Goal: Information Seeking & Learning: Learn about a topic

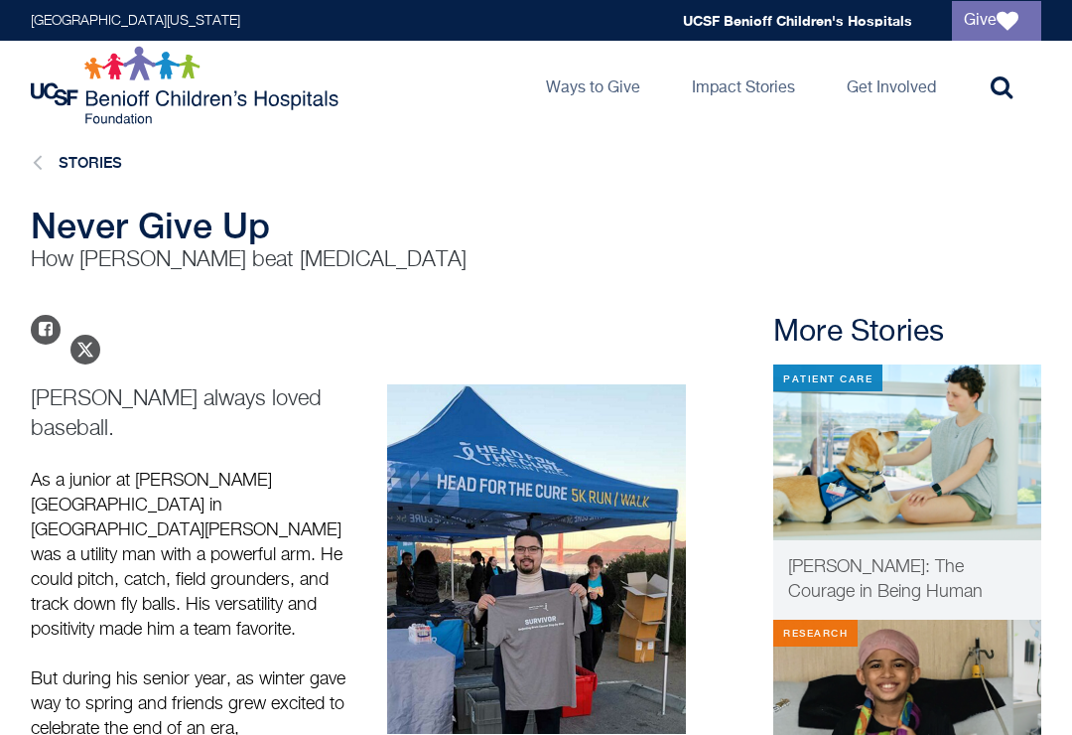
click at [102, 155] on link "Stories" at bounding box center [91, 162] width 64 height 17
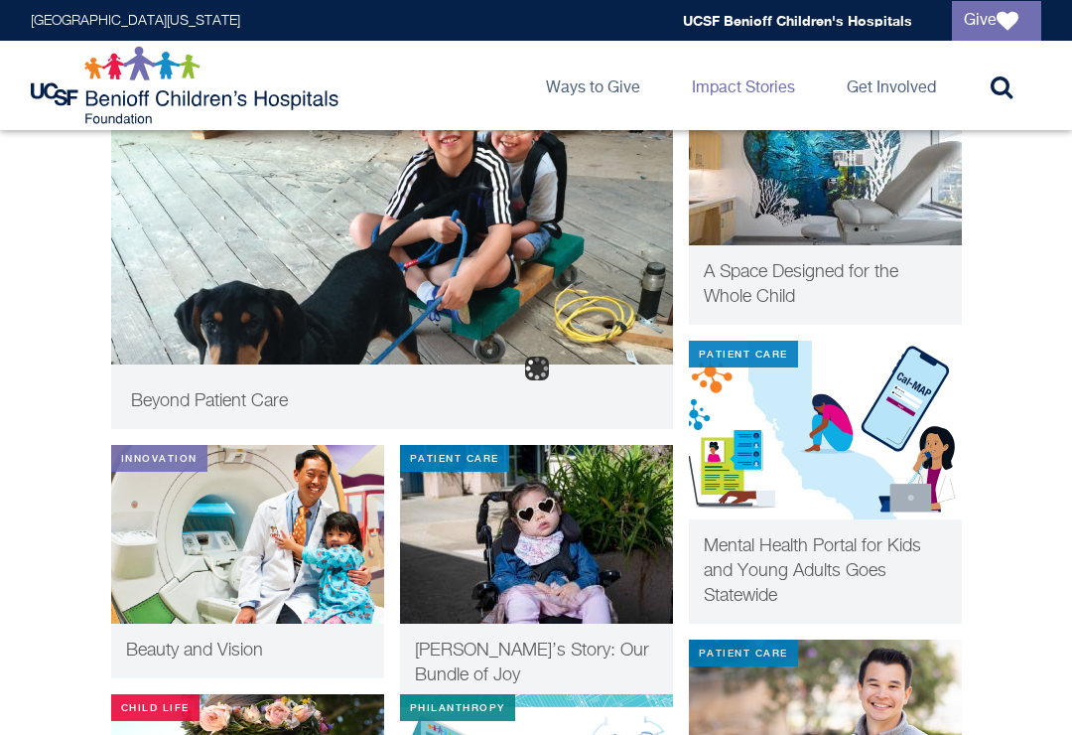
scroll to position [537, 0]
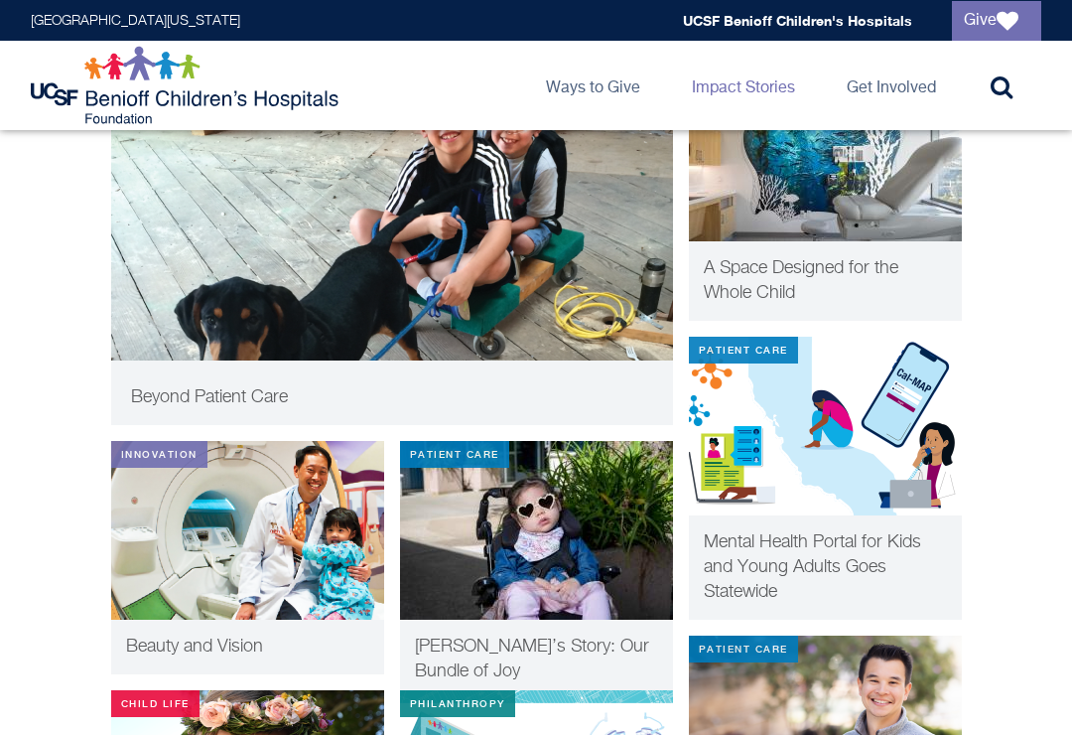
click at [481, 639] on span "[PERSON_NAME]’s Story: Our Bundle of Joy" at bounding box center [532, 659] width 234 height 43
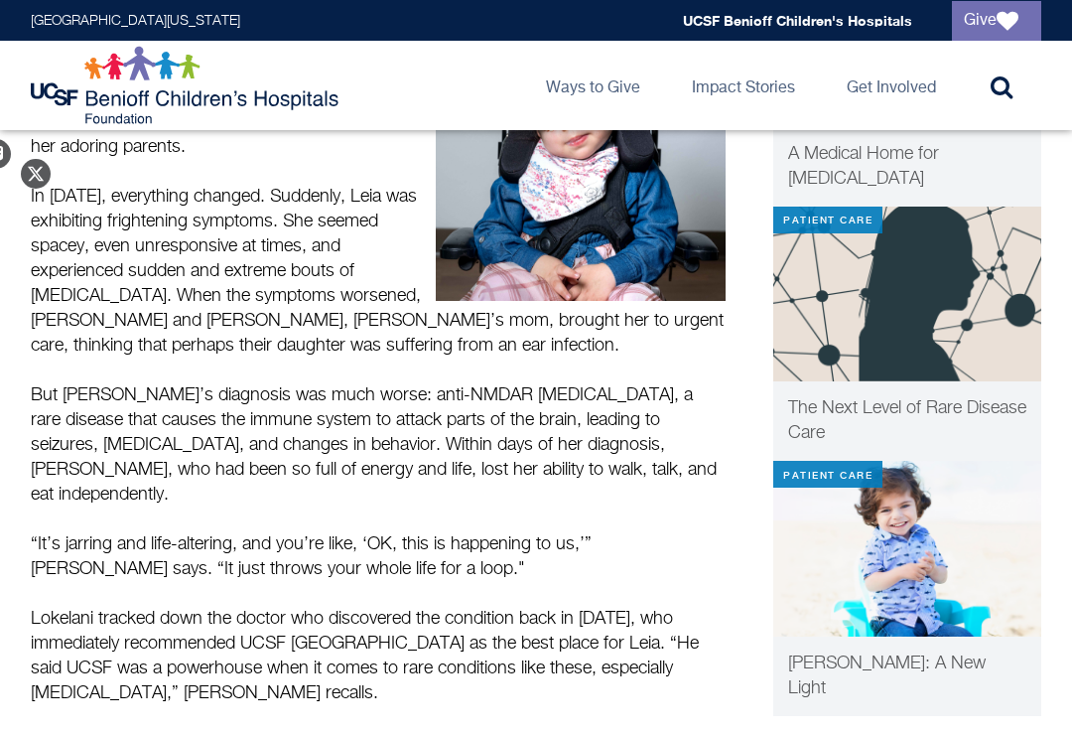
scroll to position [397, 0]
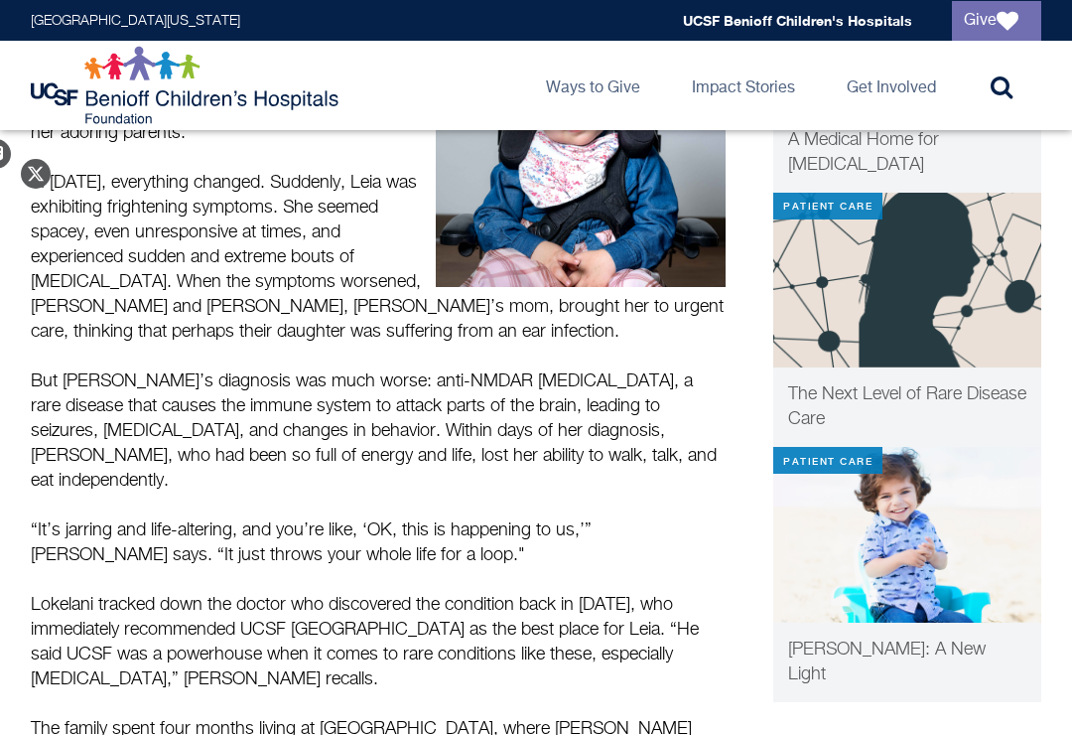
click at [839, 660] on p "Julian: A New Light" at bounding box center [907, 663] width 238 height 50
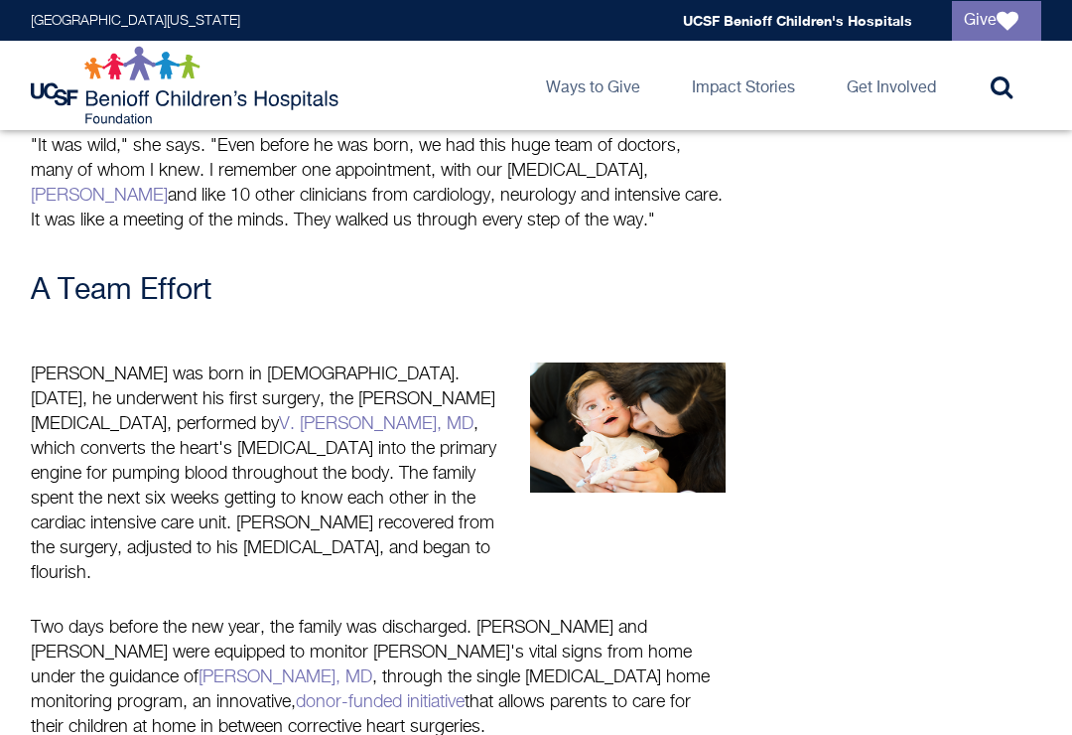
scroll to position [1243, 0]
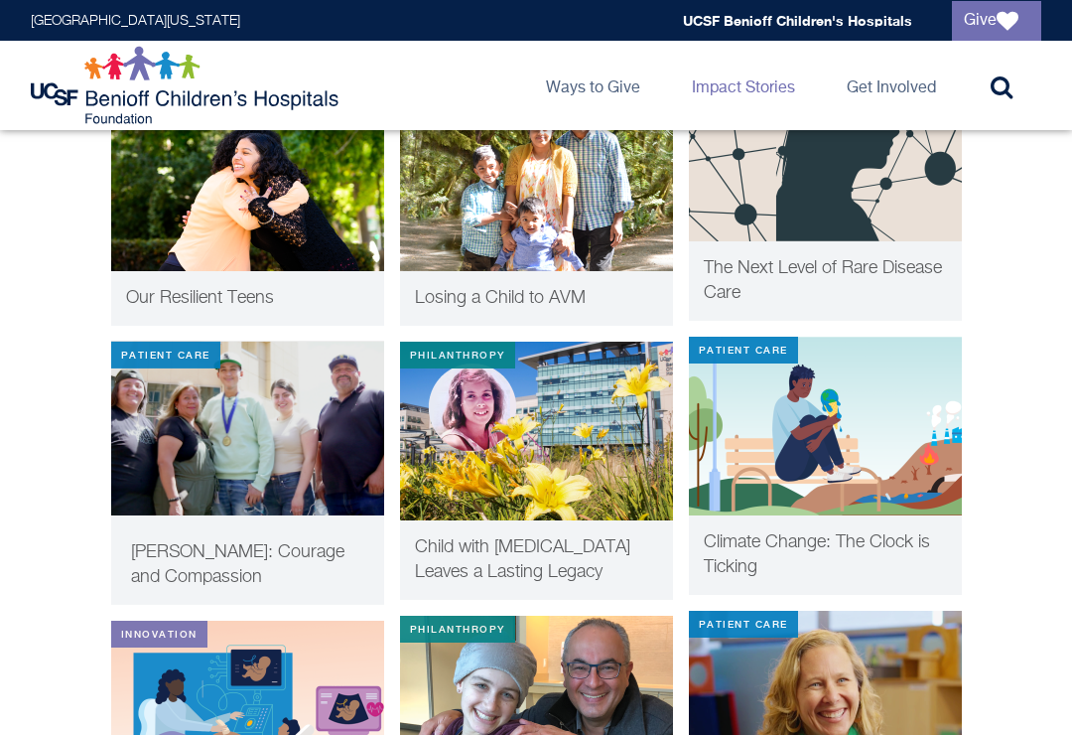
scroll to position [4302, 0]
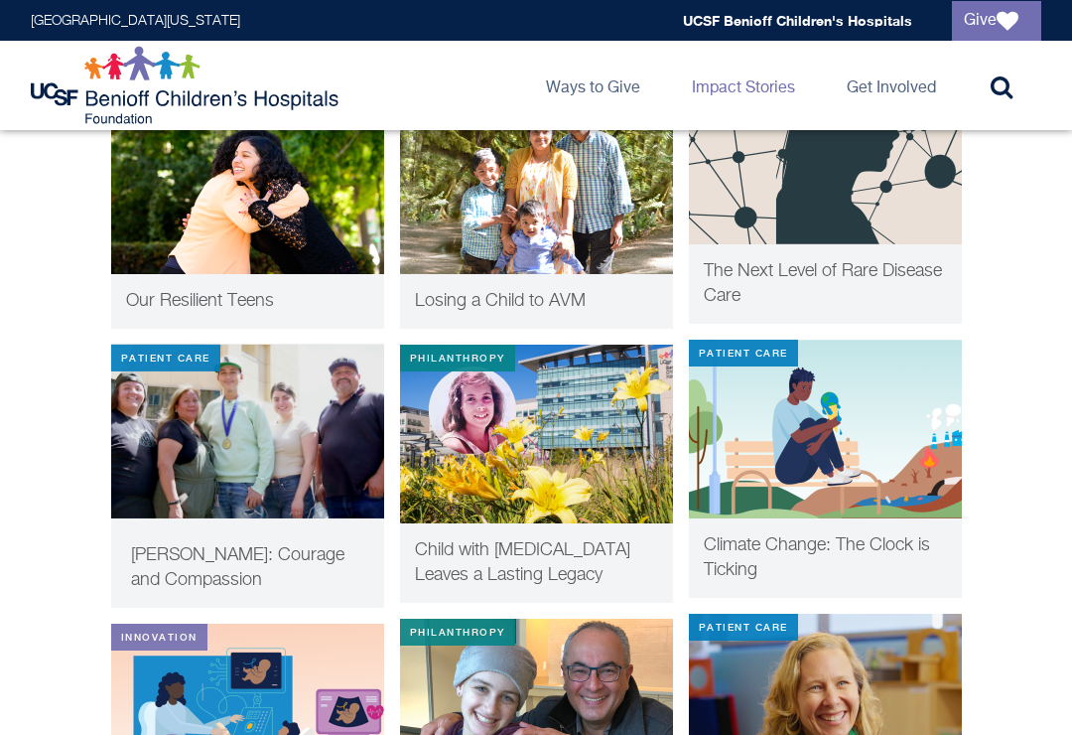
click at [491, 584] on span "Child with Leukemia Leaves a Lasting Legacy" at bounding box center [522, 562] width 215 height 43
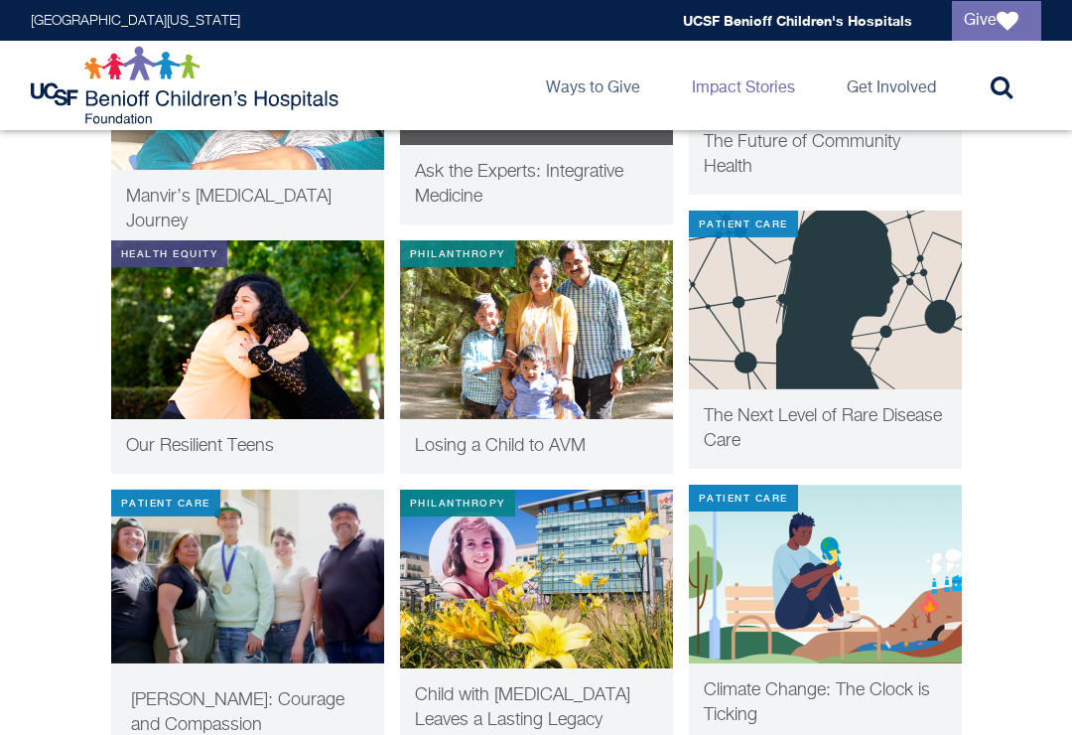
scroll to position [4156, 0]
click at [486, 445] on span "Losing a Child to AVM" at bounding box center [500, 447] width 171 height 18
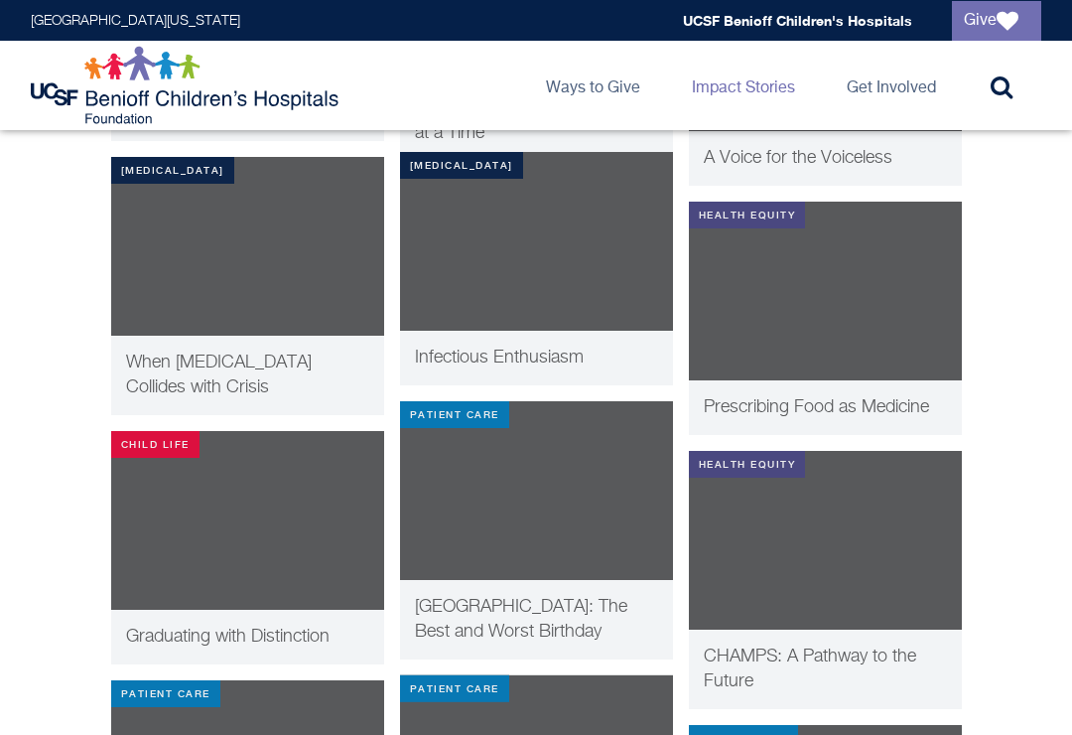
scroll to position [8759, 0]
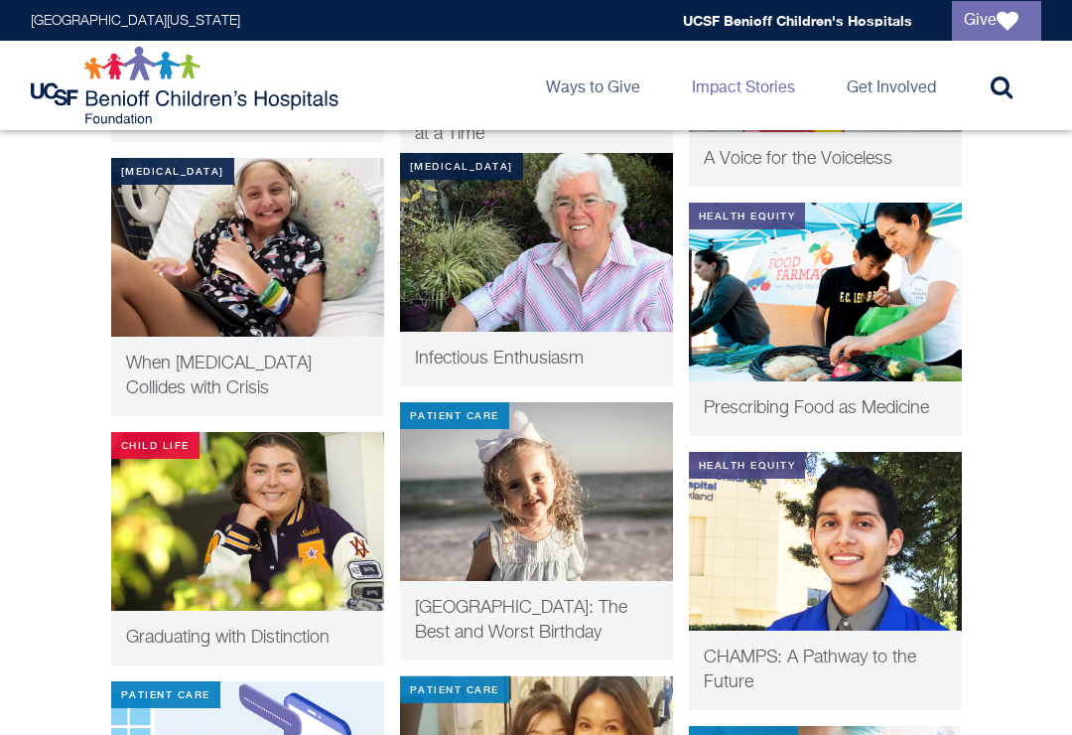
click at [540, 545] on img at bounding box center [536, 492] width 273 height 179
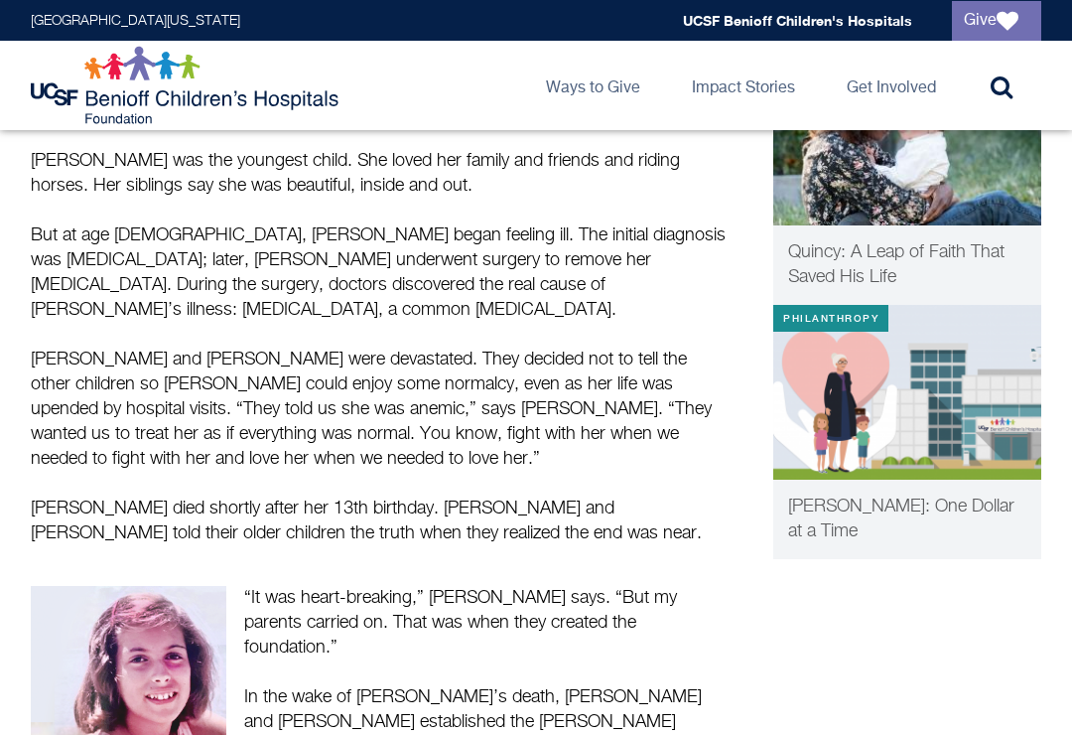
scroll to position [322, 0]
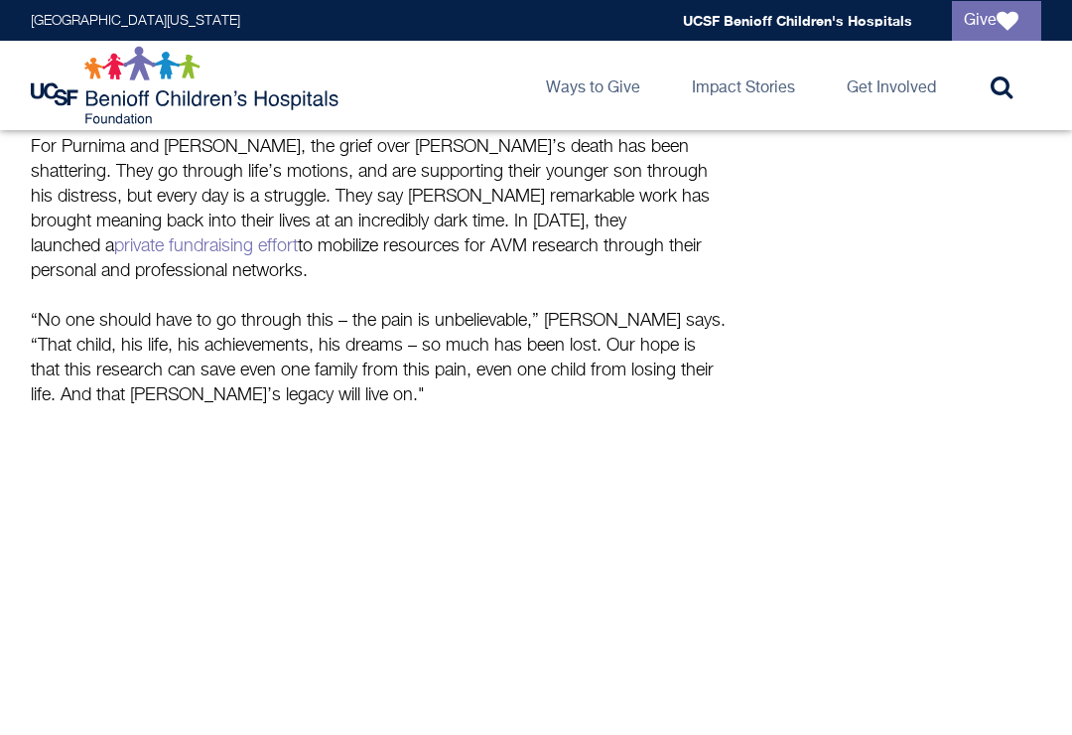
scroll to position [2964, 0]
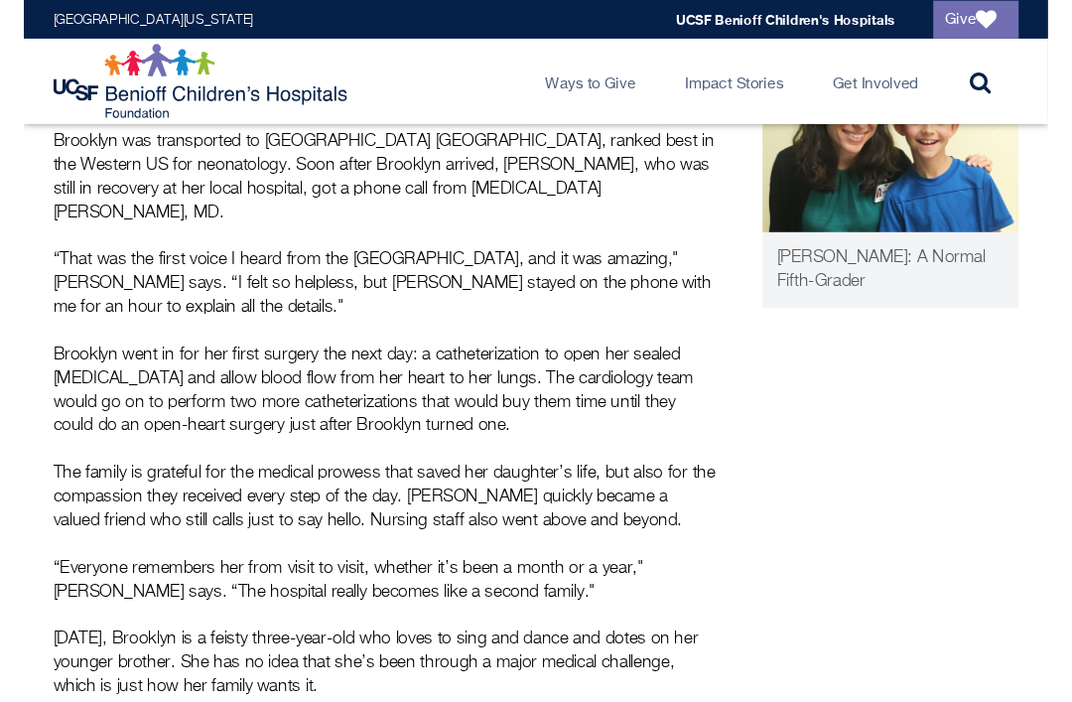
scroll to position [1070, 0]
